Goal: Information Seeking & Learning: Learn about a topic

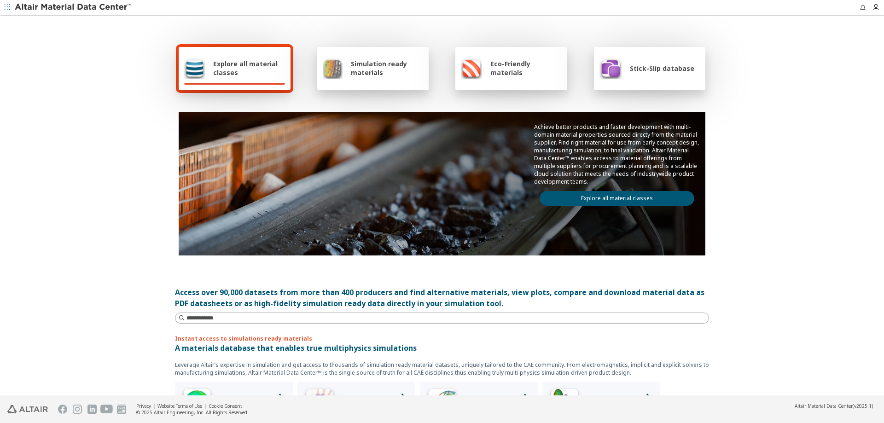
click at [245, 76] on span "Explore all material classes" at bounding box center [249, 68] width 72 height 18
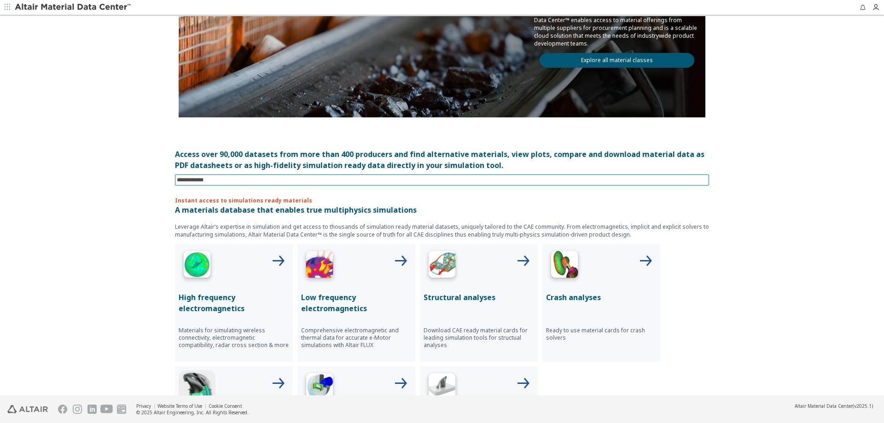
click at [211, 179] on input at bounding box center [443, 180] width 533 height 10
type input "******"
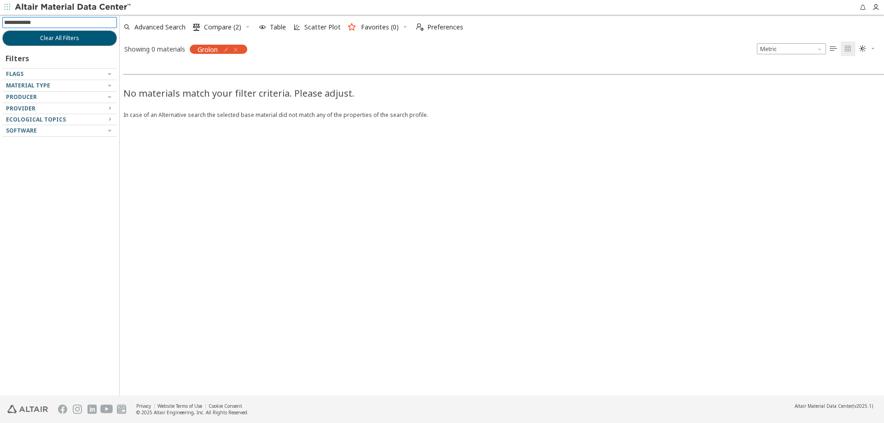
click at [55, 21] on input at bounding box center [60, 23] width 113 height 10
click at [238, 50] on icon "button" at bounding box center [235, 49] width 7 height 7
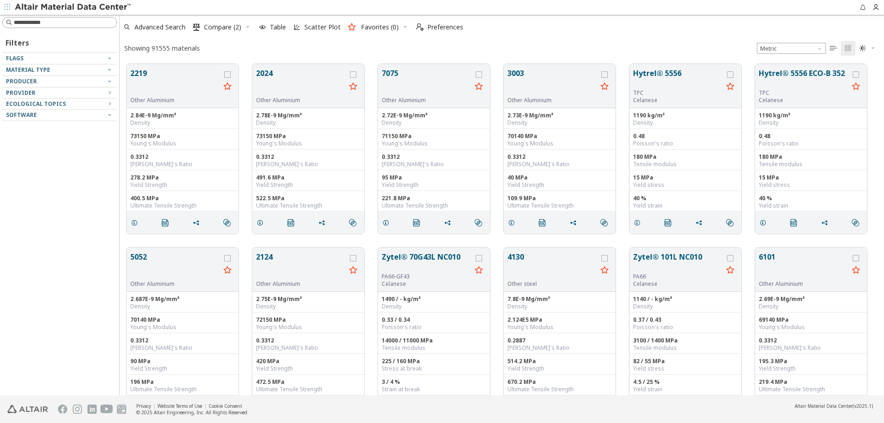
click at [83, 24] on input at bounding box center [65, 22] width 103 height 9
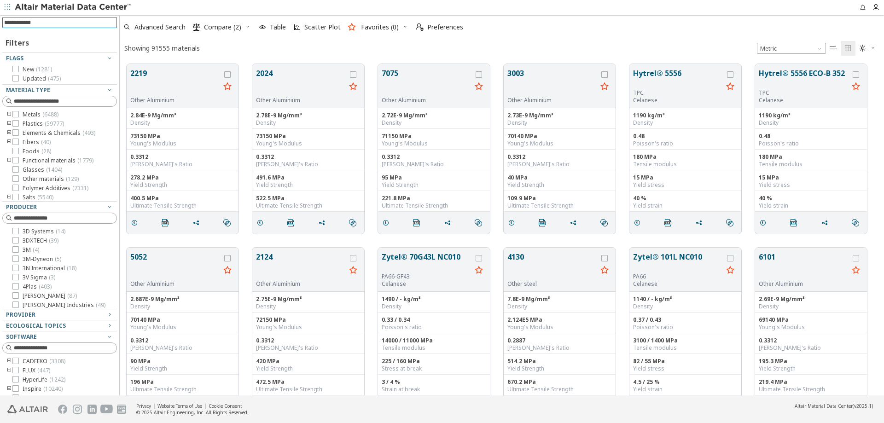
scroll to position [331, 757]
type input "******"
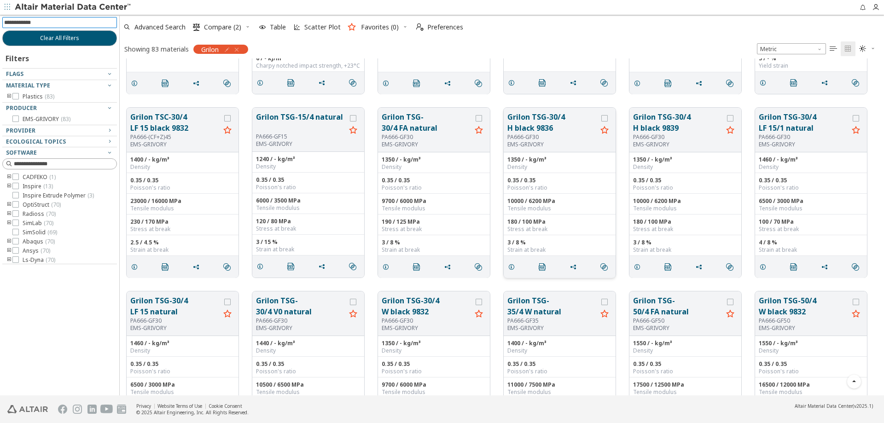
scroll to position [1566, 0]
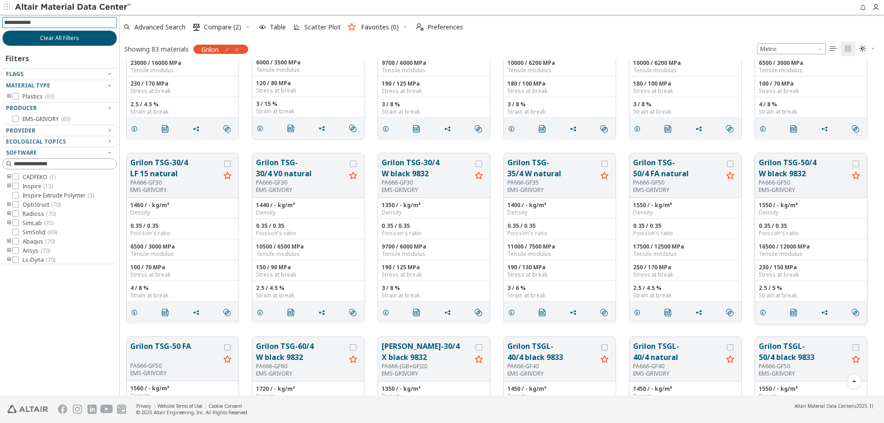
click at [786, 160] on button "Grilon TSG-50/4 W black 9832" at bounding box center [804, 168] width 90 height 22
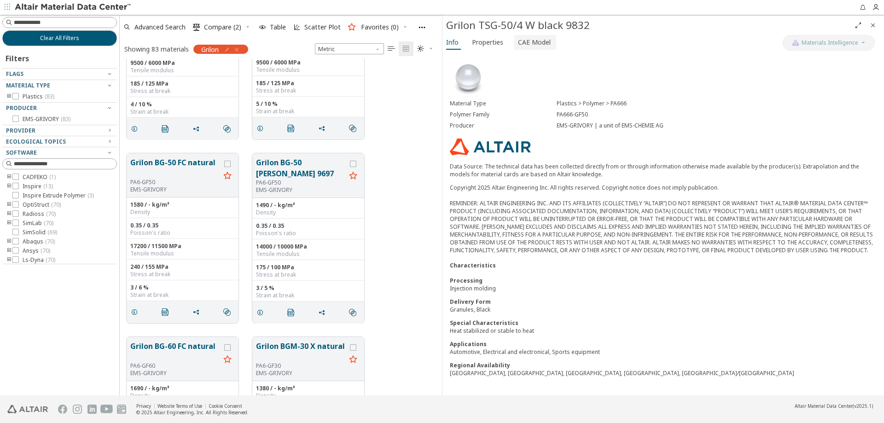
click at [527, 43] on span "CAE Model" at bounding box center [534, 42] width 33 height 15
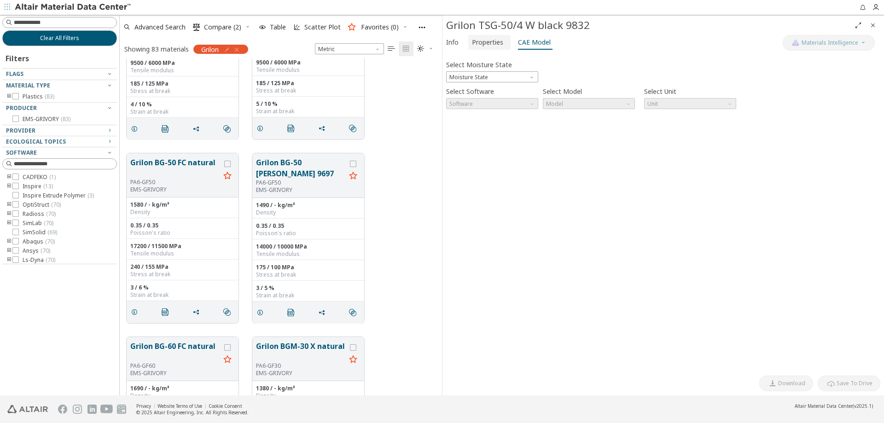
click at [500, 42] on span "Properties" at bounding box center [487, 42] width 31 height 15
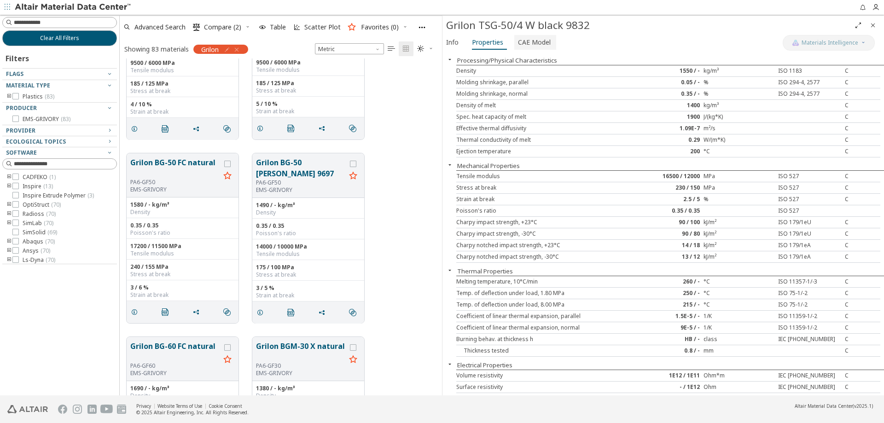
click at [531, 43] on span "CAE Model" at bounding box center [534, 42] width 33 height 15
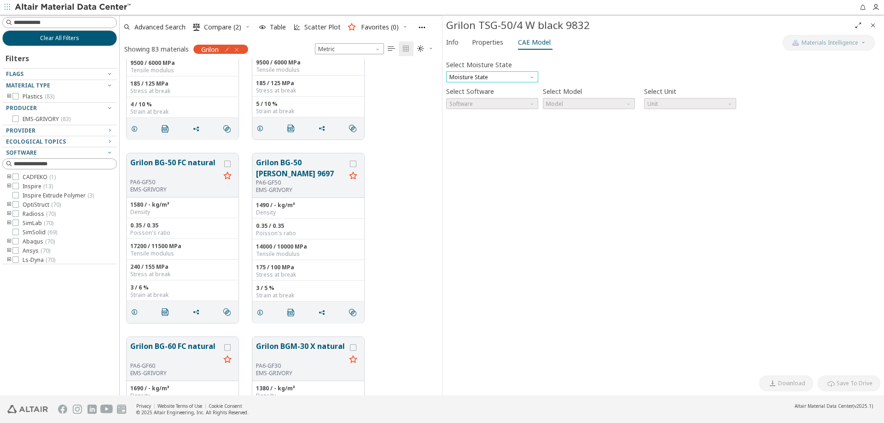
click at [501, 75] on span "Moisture State" at bounding box center [492, 76] width 92 height 11
click at [496, 100] on span "Conditioned" at bounding box center [492, 99] width 85 height 6
click at [490, 107] on span "Software" at bounding box center [492, 103] width 92 height 11
click at [531, 105] on span "Software" at bounding box center [532, 101] width 7 height 7
click at [479, 102] on span "Software" at bounding box center [492, 103] width 92 height 11
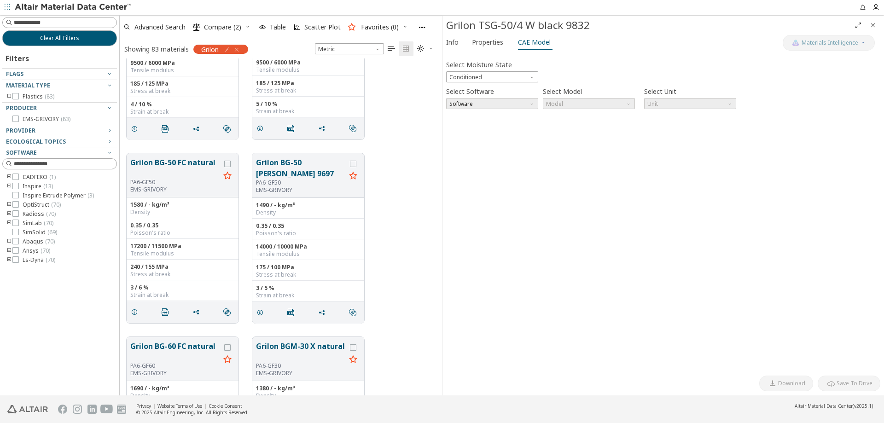
click at [479, 101] on span "Software" at bounding box center [492, 103] width 92 height 11
click at [463, 101] on span "Software" at bounding box center [492, 103] width 92 height 11
click at [467, 76] on span "Conditioned" at bounding box center [492, 76] width 92 height 11
click at [467, 87] on span "Dry" at bounding box center [492, 88] width 85 height 6
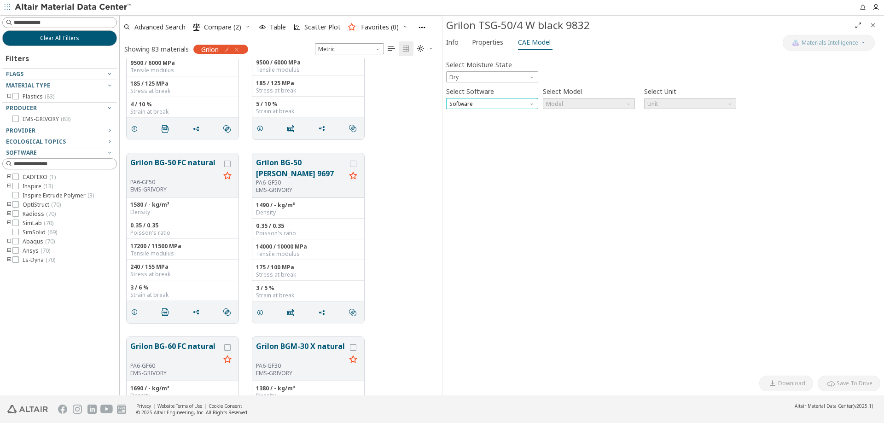
click at [467, 105] on span "Software" at bounding box center [492, 103] width 92 height 11
click at [469, 105] on span "Software" at bounding box center [492, 103] width 92 height 11
click at [472, 111] on span "OptiStruct" at bounding box center [464, 114] width 27 height 7
click at [506, 70] on label "Select Moisture State" at bounding box center [479, 64] width 66 height 13
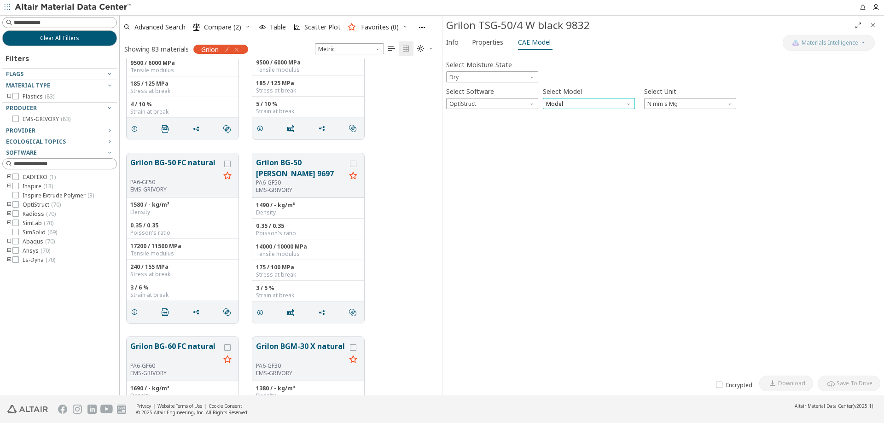
click at [592, 107] on span "Model" at bounding box center [589, 103] width 92 height 11
click at [559, 117] on span "Mat1" at bounding box center [553, 114] width 13 height 7
